Goal: Information Seeking & Learning: Learn about a topic

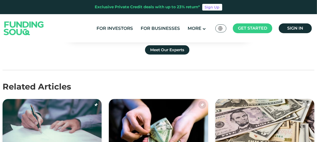
scroll to position [1188, 0]
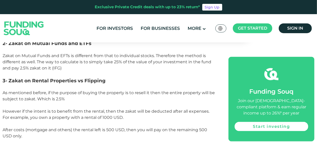
scroll to position [1285, 0]
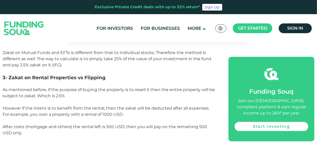
click at [255, 108] on div "Join our [DEMOGRAPHIC_DATA]-compliant platform & earn regular income up to 26%*…" at bounding box center [272, 106] width 74 height 19
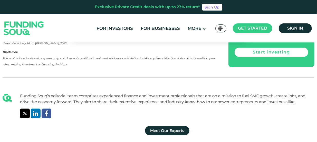
scroll to position [1752, 0]
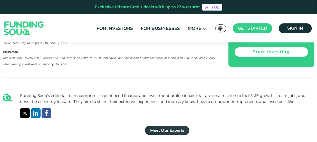
click at [170, 126] on link "Meet Our Experts" at bounding box center [167, 130] width 44 height 9
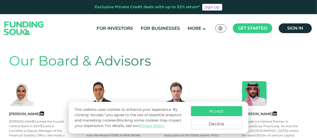
scroll to position [203, 0]
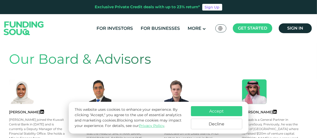
click at [216, 111] on button "Accept" at bounding box center [216, 111] width 51 height 10
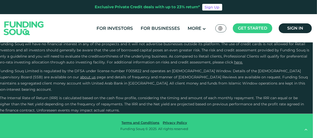
scroll to position [1034, 3]
